Goal: Information Seeking & Learning: Learn about a topic

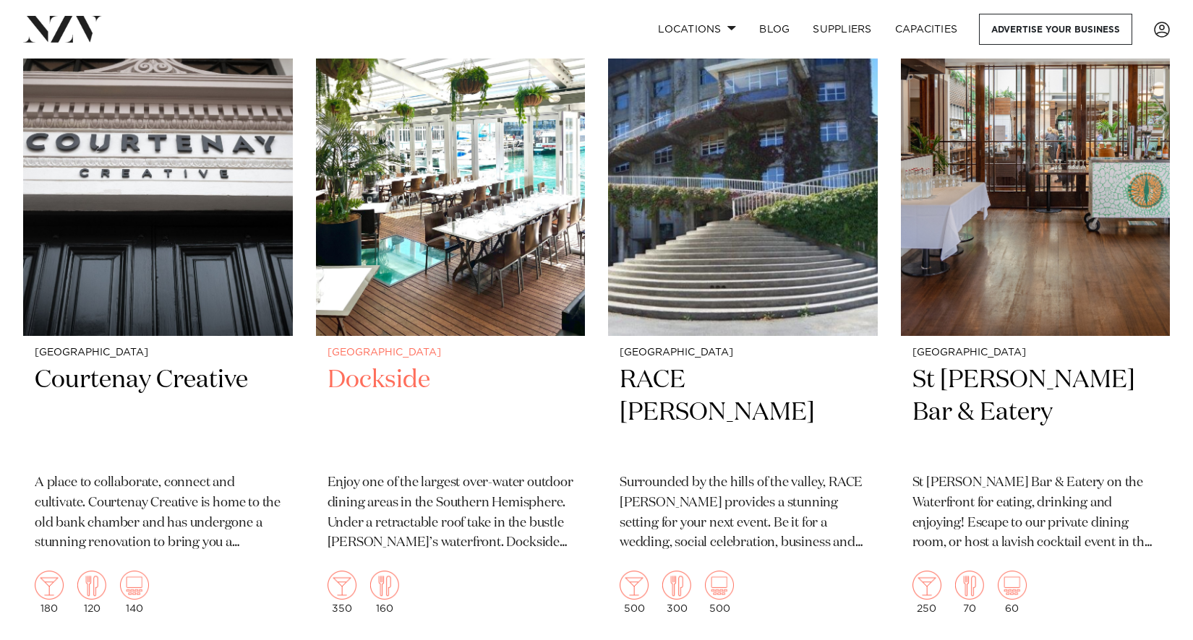
scroll to position [5421, 0]
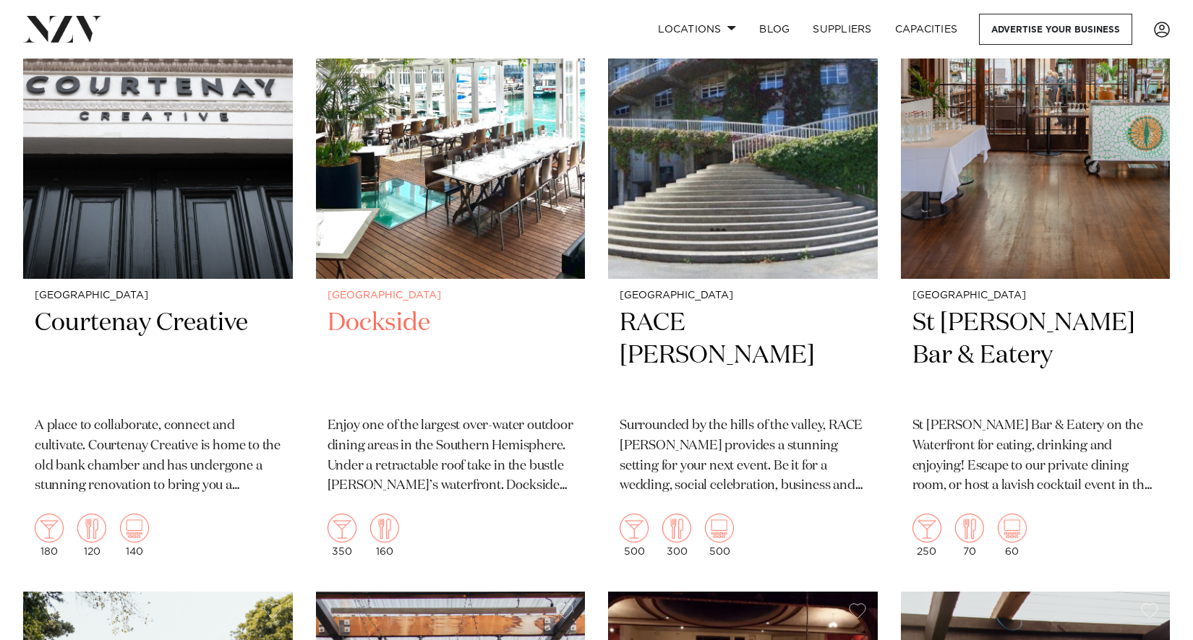
click at [463, 436] on p "Enjoy one of the largest over-water outdoor dining areas in the Southern Hemisp…" at bounding box center [450, 456] width 246 height 81
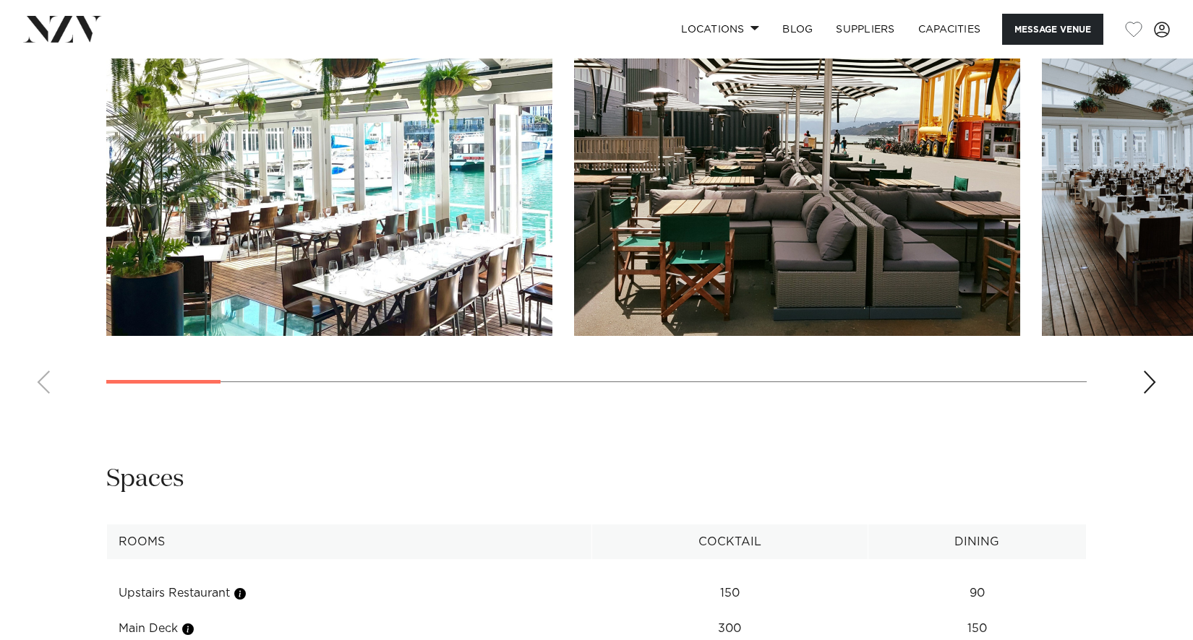
scroll to position [1315, 0]
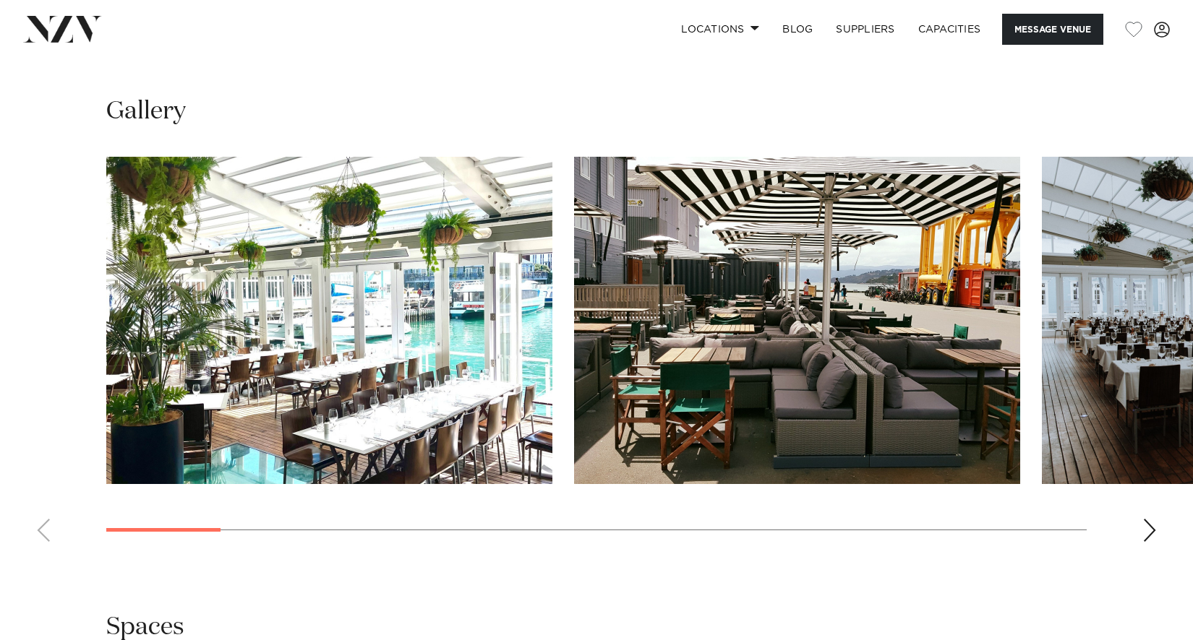
click at [1146, 536] on div "Next slide" at bounding box center [1149, 530] width 14 height 23
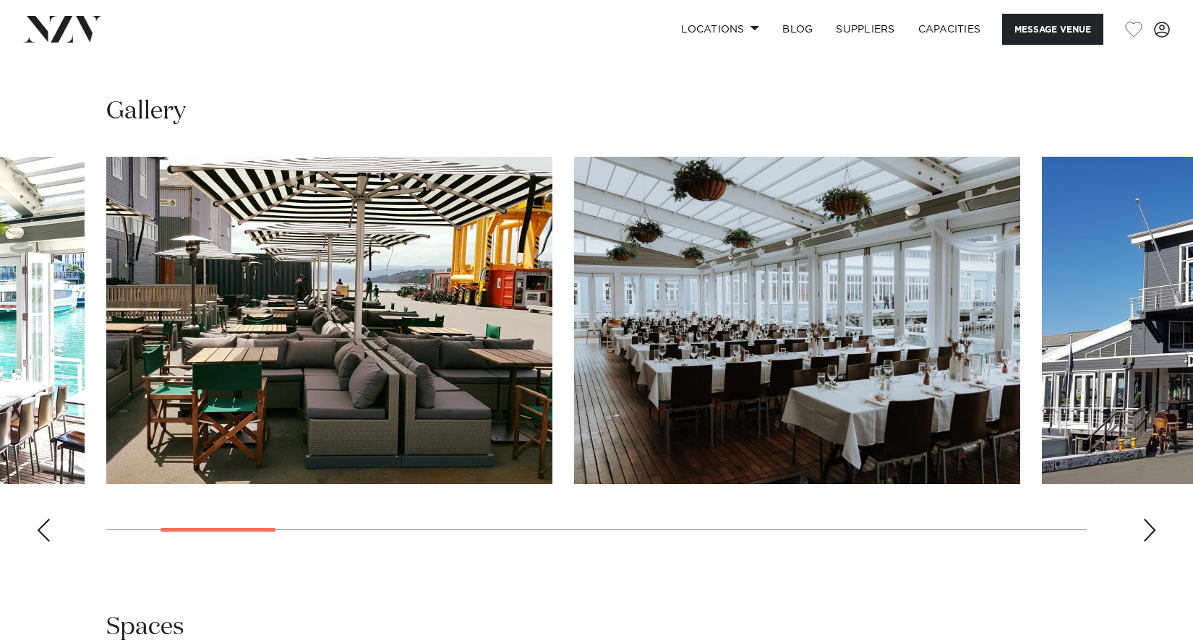
click at [1146, 536] on div "Next slide" at bounding box center [1149, 530] width 14 height 23
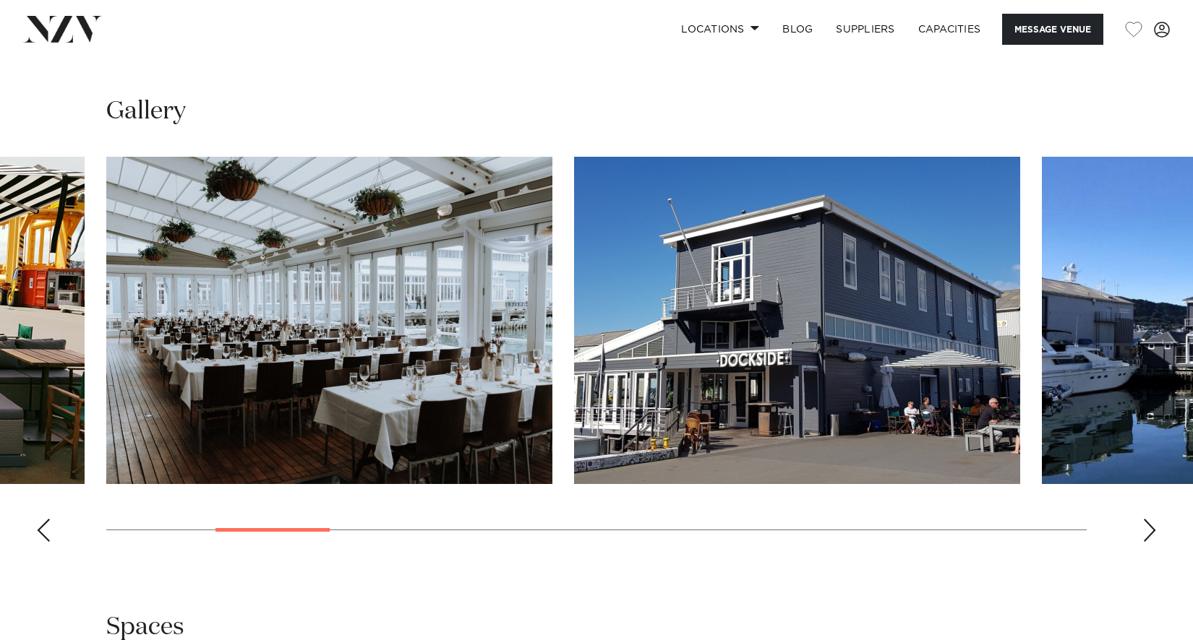
click at [1146, 536] on div "Next slide" at bounding box center [1149, 530] width 14 height 23
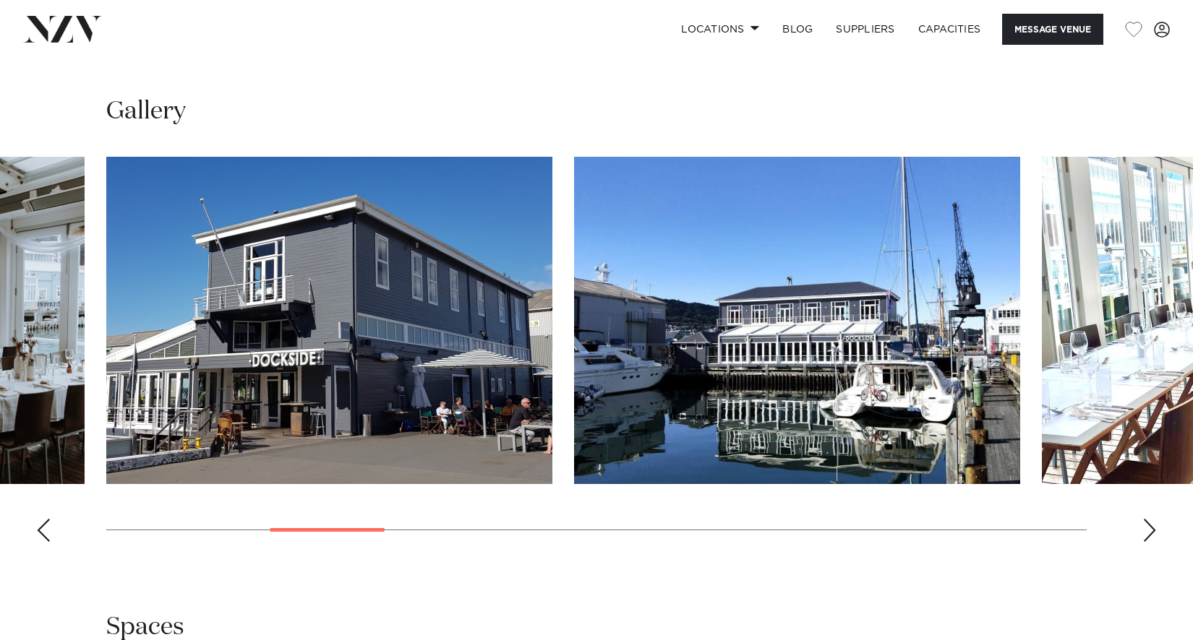
click at [1146, 536] on div "Next slide" at bounding box center [1149, 530] width 14 height 23
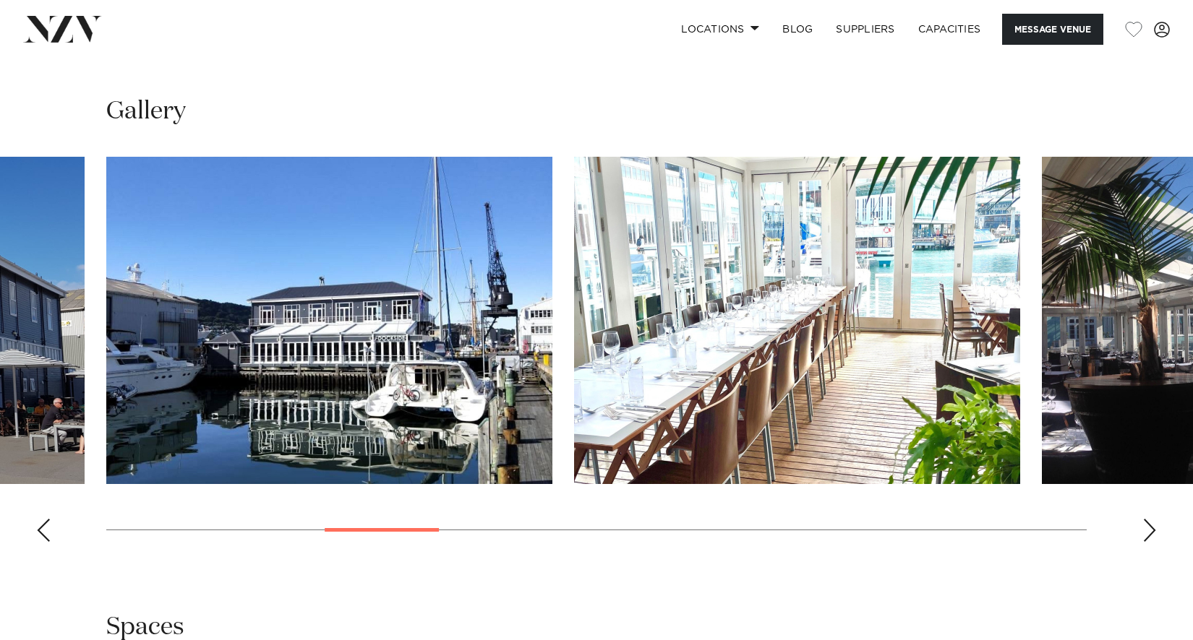
click at [1146, 536] on div "Next slide" at bounding box center [1149, 530] width 14 height 23
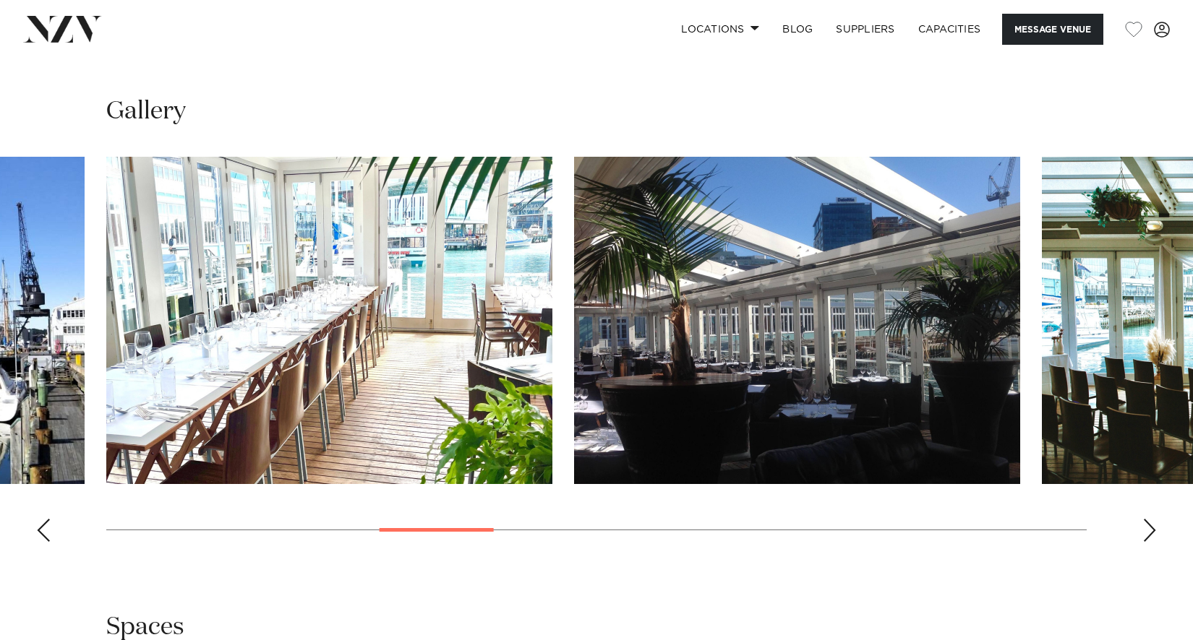
click at [1146, 536] on div "Next slide" at bounding box center [1149, 530] width 14 height 23
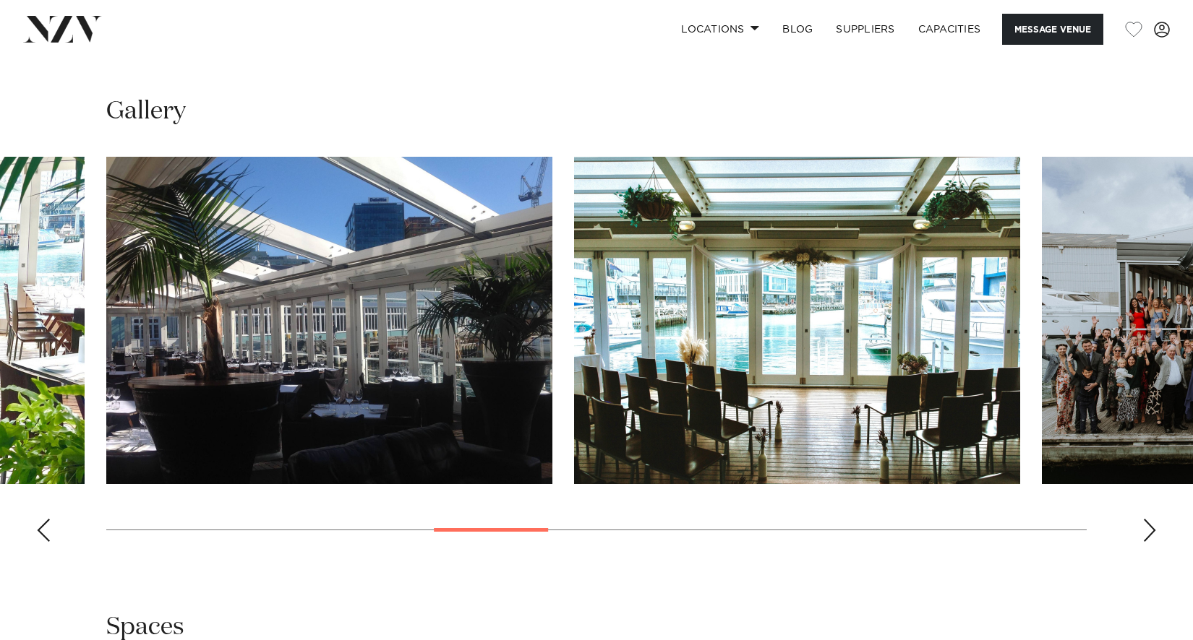
click at [1146, 536] on div "Next slide" at bounding box center [1149, 530] width 14 height 23
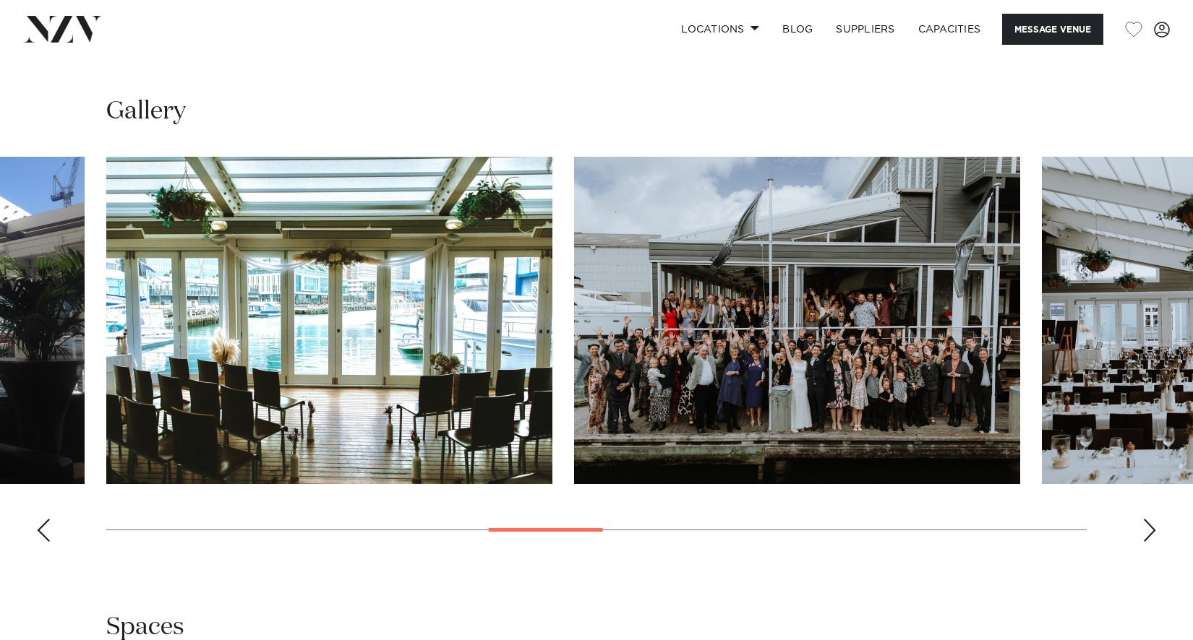
click at [1146, 536] on div "Next slide" at bounding box center [1149, 530] width 14 height 23
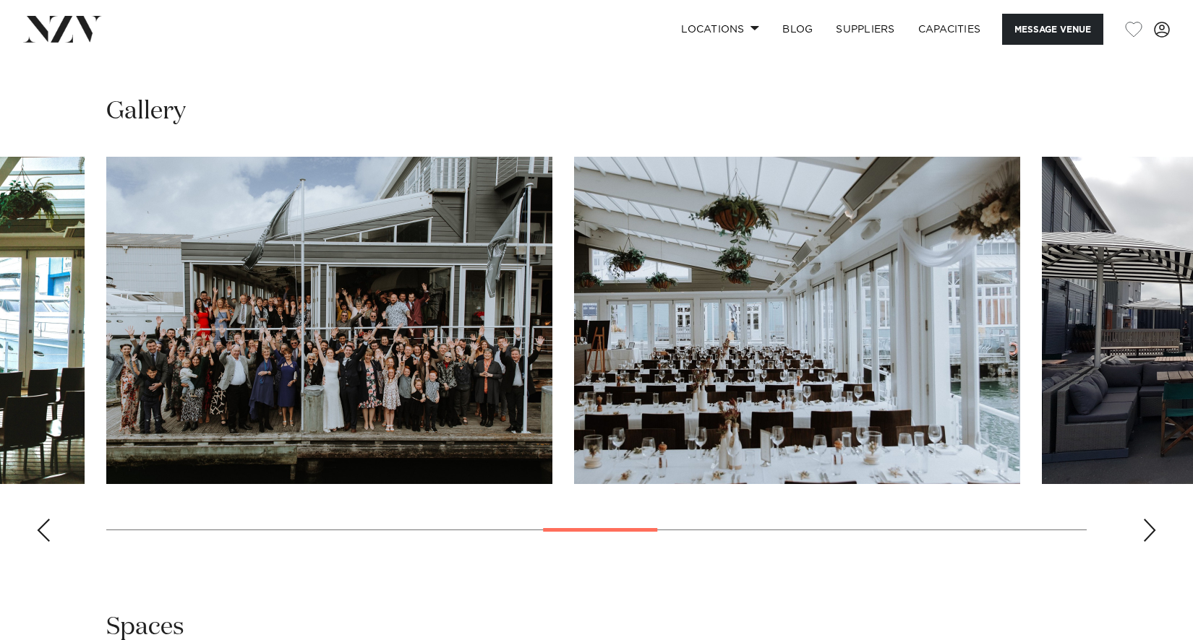
click at [1146, 536] on div "Next slide" at bounding box center [1149, 530] width 14 height 23
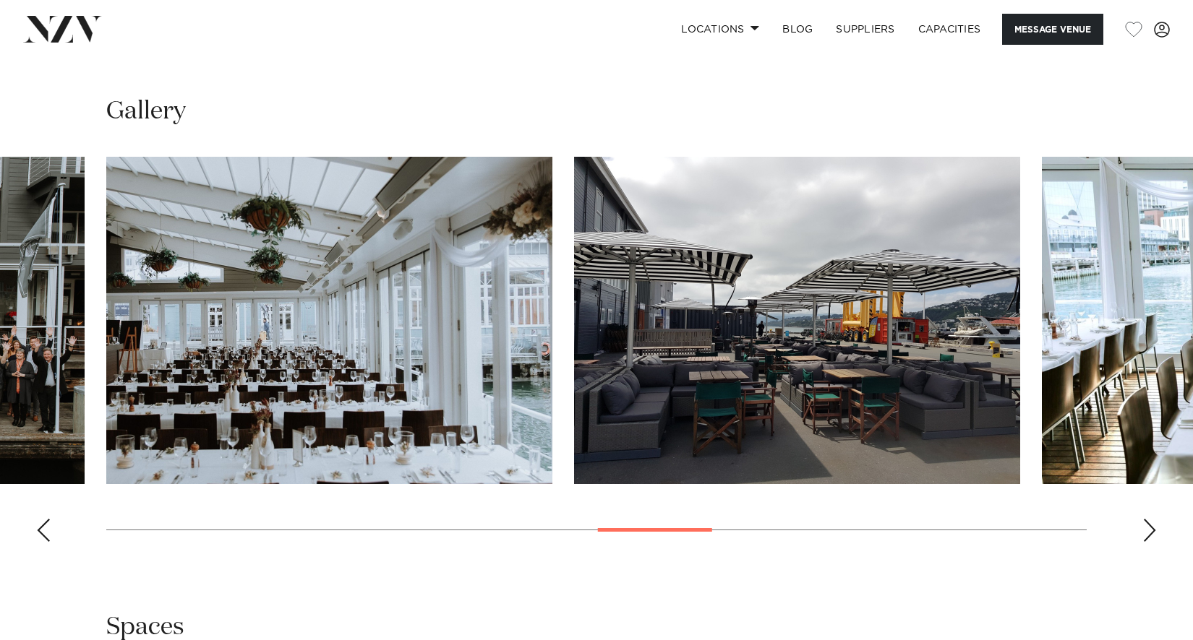
click at [1146, 536] on div "Next slide" at bounding box center [1149, 530] width 14 height 23
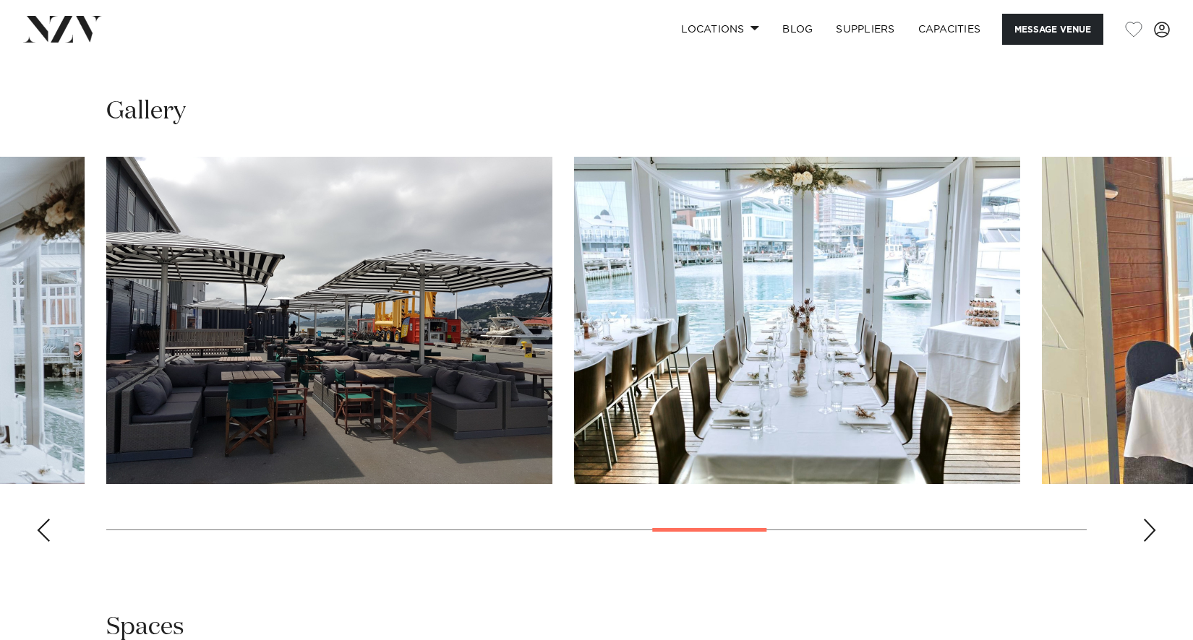
click at [1146, 536] on div "Next slide" at bounding box center [1149, 530] width 14 height 23
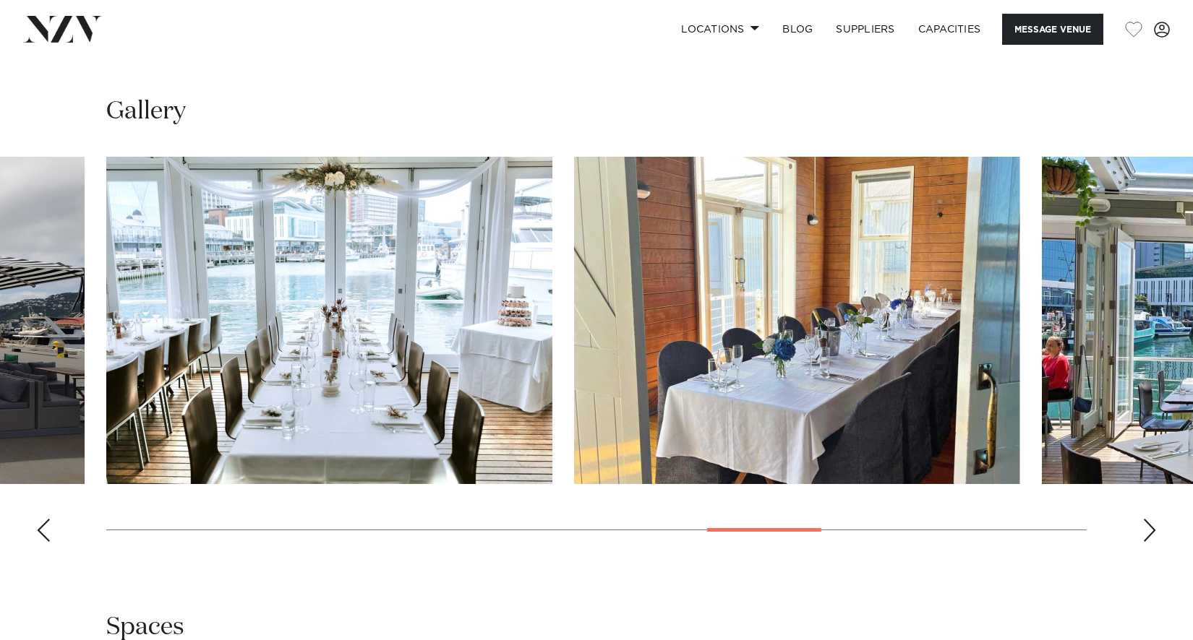
click at [1146, 536] on div "Next slide" at bounding box center [1149, 530] width 14 height 23
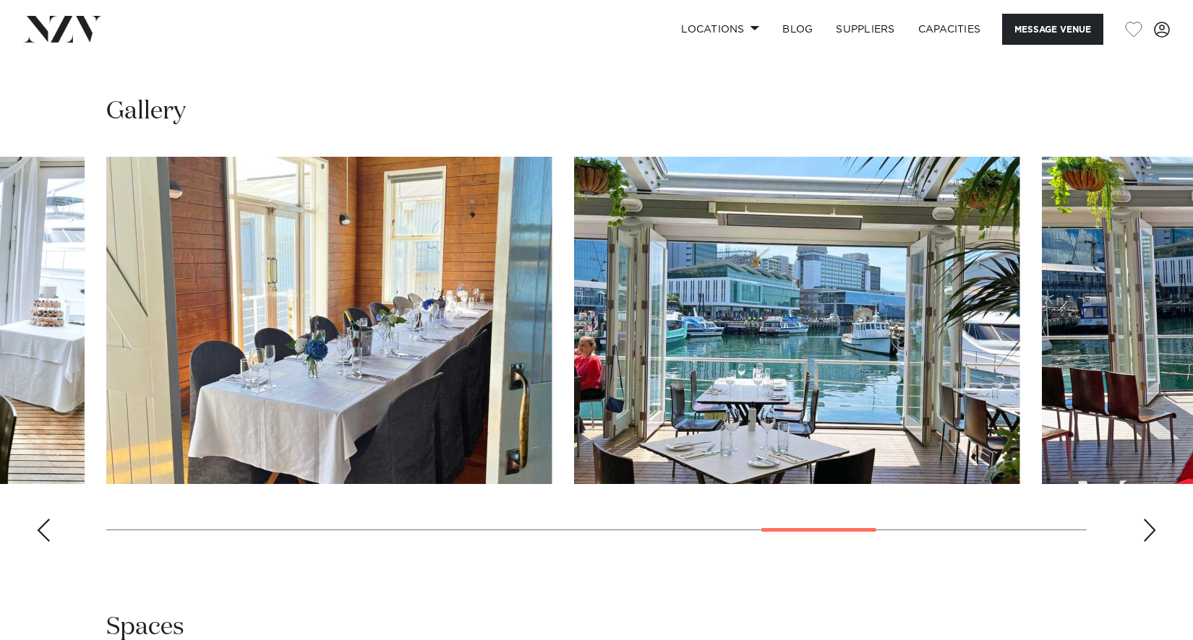
click at [1146, 536] on div "Next slide" at bounding box center [1149, 530] width 14 height 23
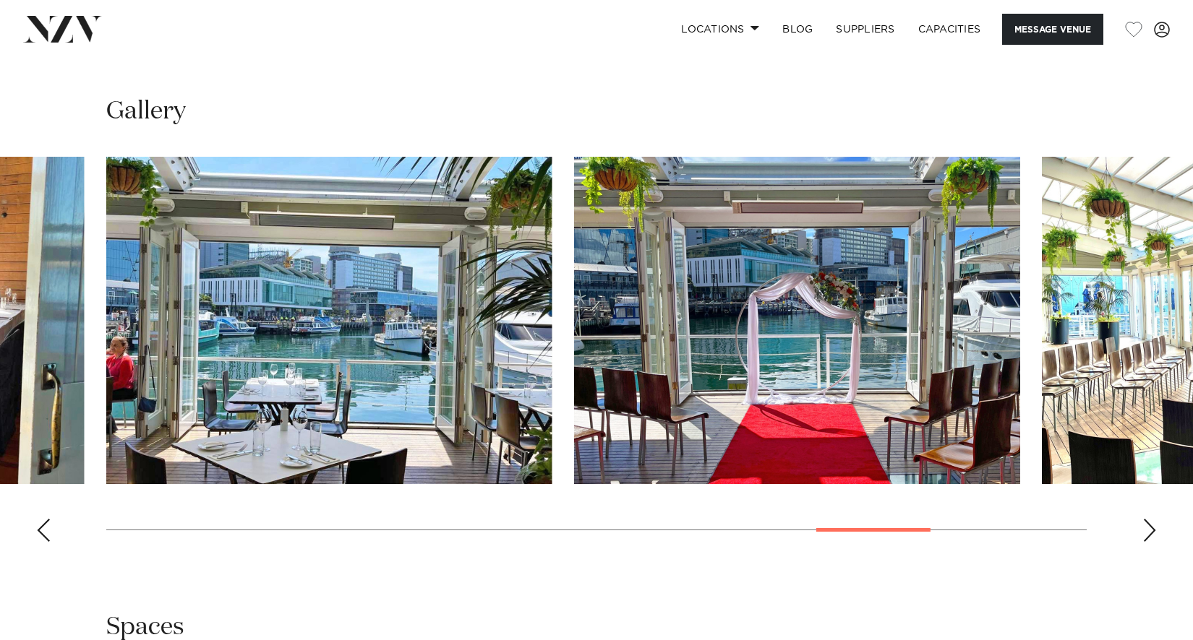
click at [1146, 536] on div "Next slide" at bounding box center [1149, 530] width 14 height 23
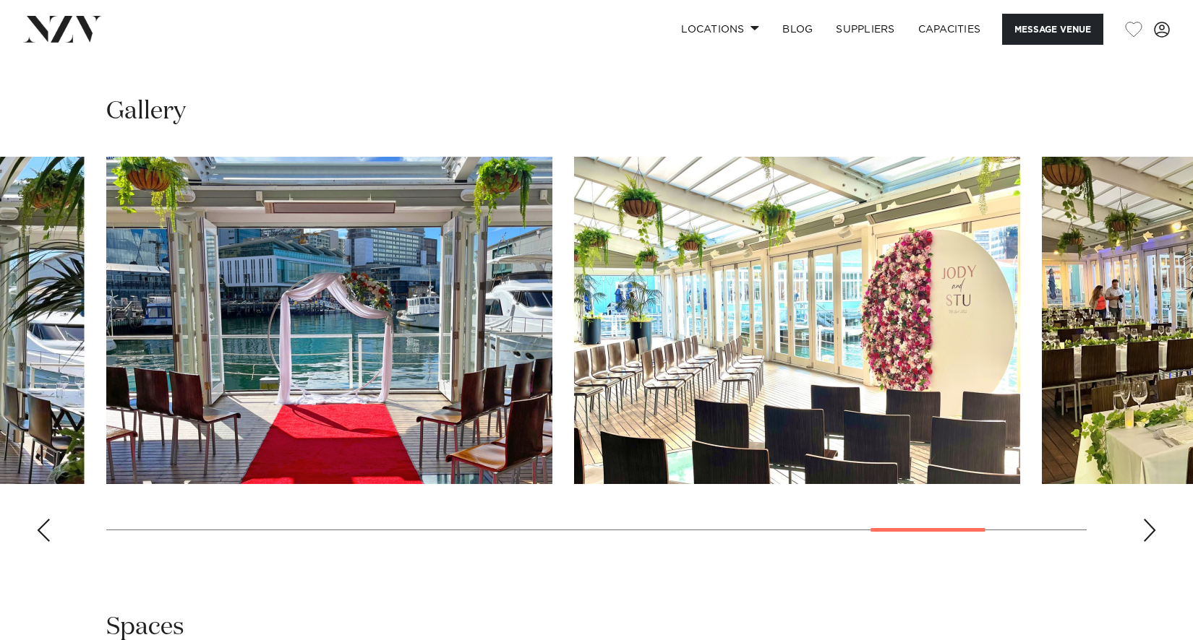
click at [1146, 536] on div "Next slide" at bounding box center [1149, 530] width 14 height 23
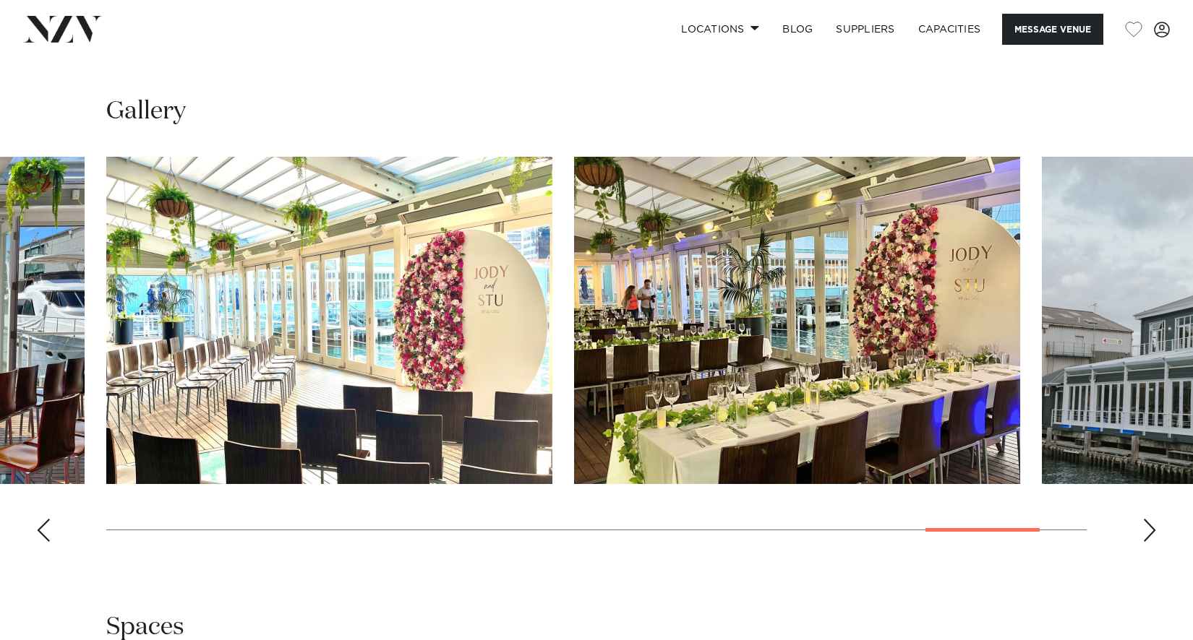
click at [1146, 536] on div "Next slide" at bounding box center [1149, 530] width 14 height 23
